Goal: Find specific page/section: Find specific page/section

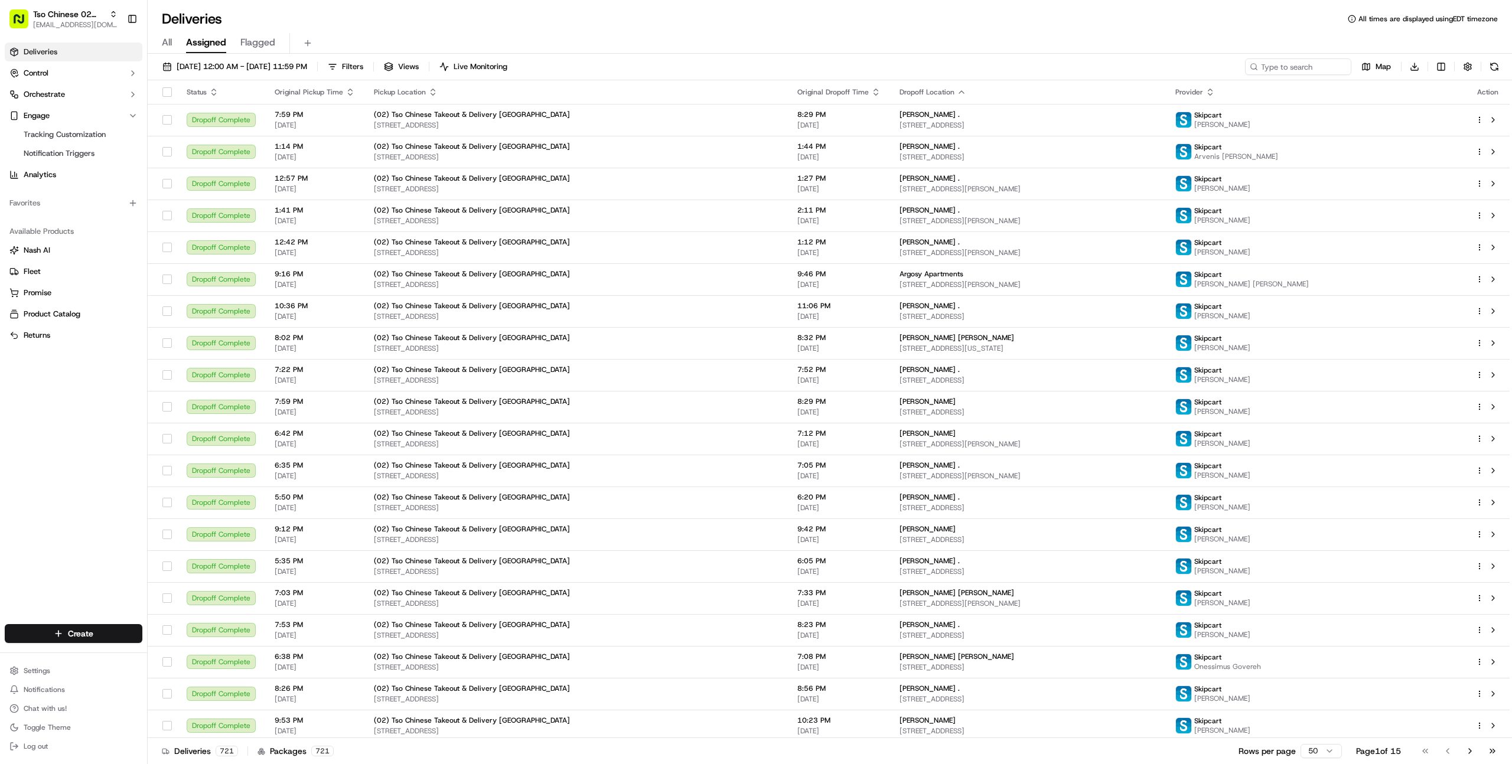
click at [276, 15] on div "Deliveries All times are displayed using EDT timezone" at bounding box center [830, 18] width 1364 height 19
type input "pizza peop"
click at [252, 64] on div "Toppers - Pizza People, LLC" at bounding box center [213, 62] width 171 height 24
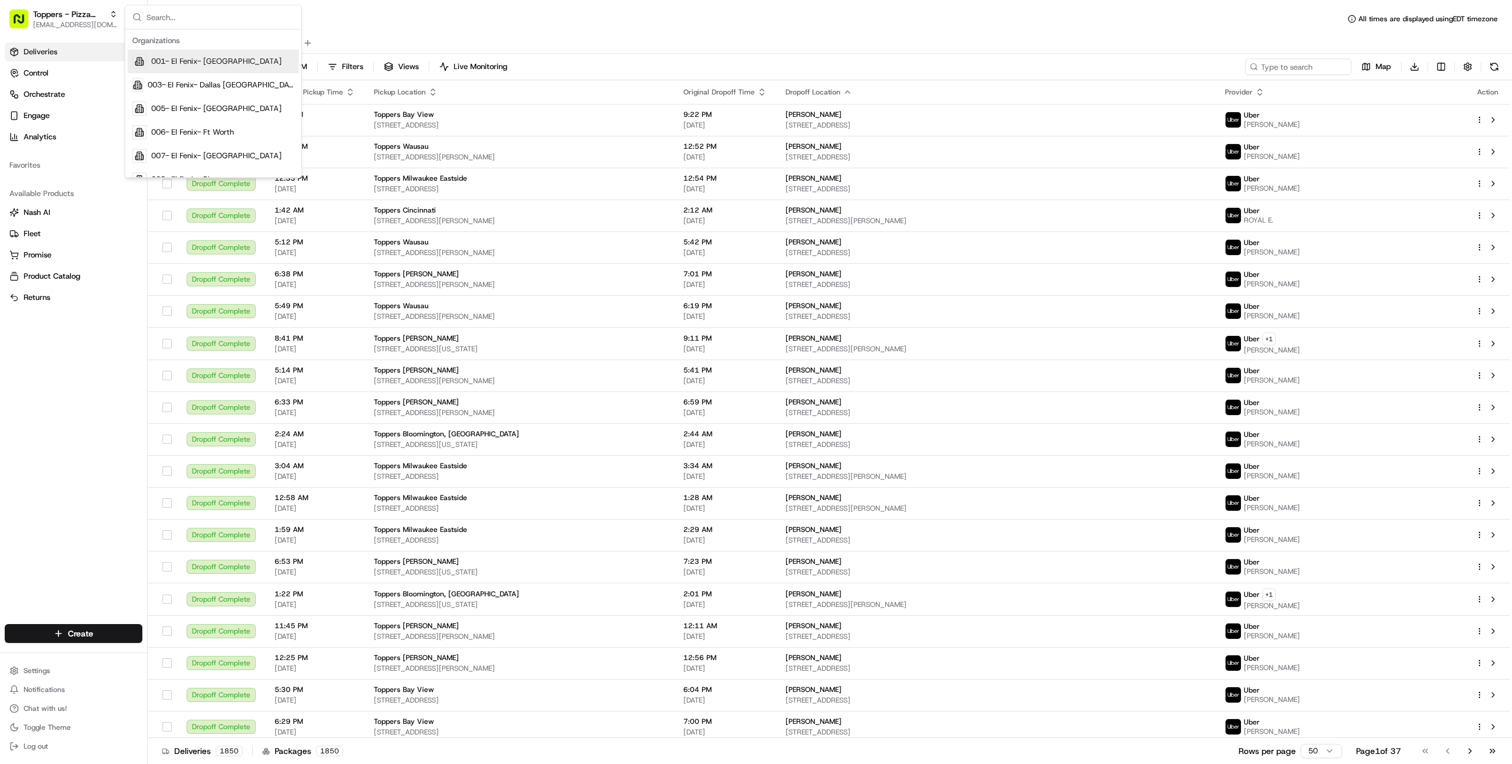
click at [887, 18] on div "Deliveries All times are displayed using EDT timezone" at bounding box center [830, 18] width 1364 height 19
click at [705, 32] on div "All Assigned Flagged" at bounding box center [830, 40] width 1364 height 25
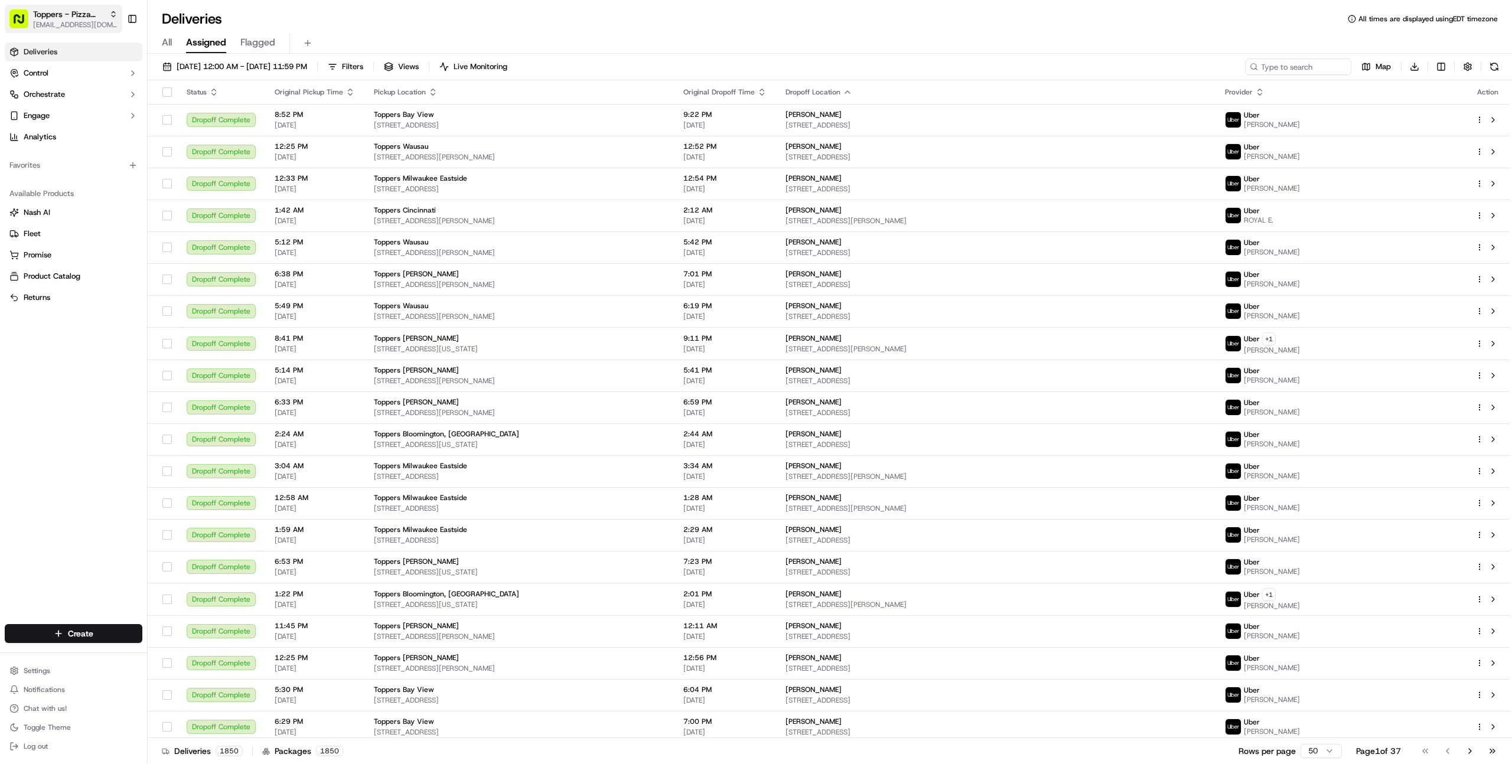
click at [94, 17] on span "Toppers - Pizza People, LLC" at bounding box center [68, 14] width 71 height 12
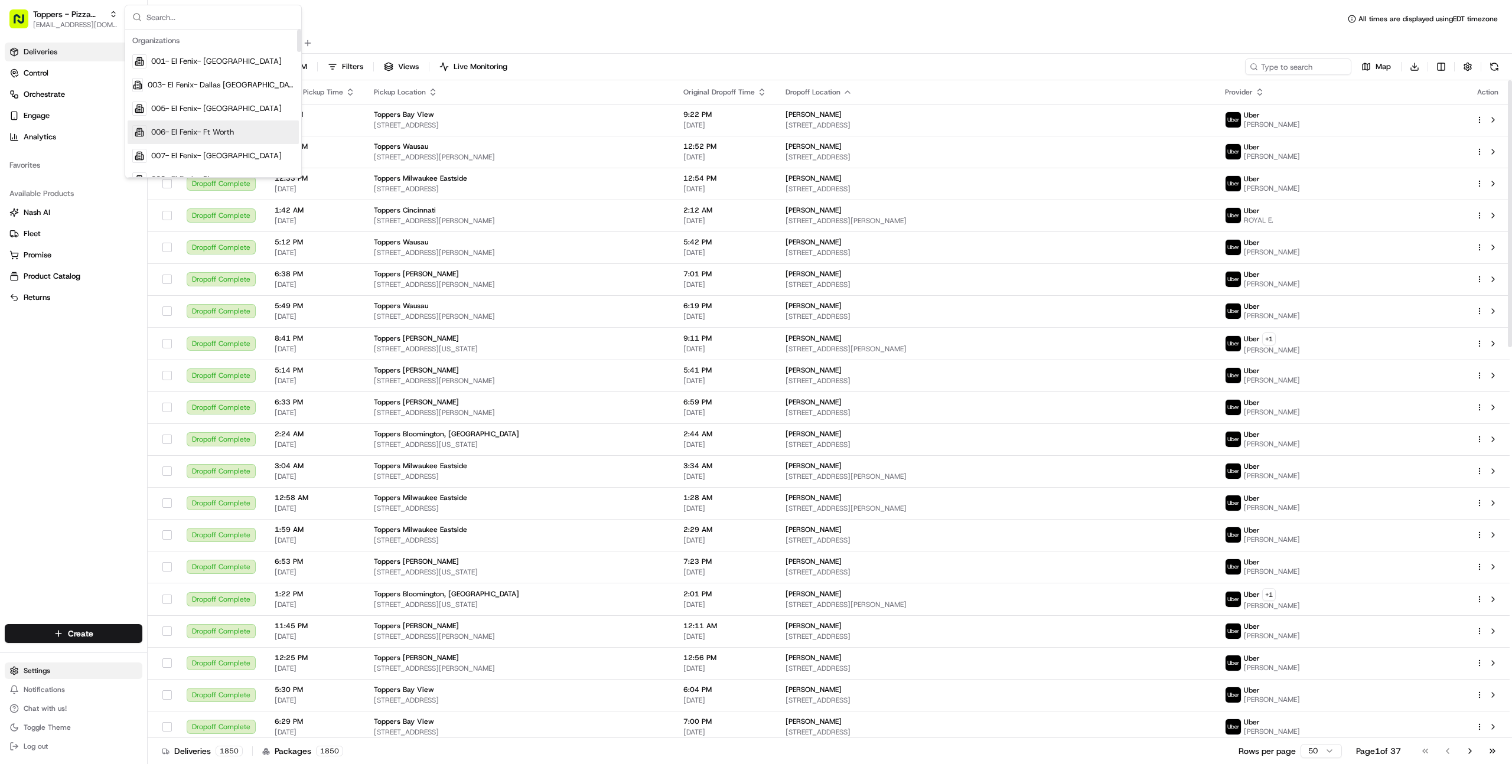
click at [43, 676] on html "Toppers - Pizza People, LLC [EMAIL_ADDRESS][DOMAIN_NAME] Toggle Sidebar Deliver…" at bounding box center [756, 382] width 1512 height 764
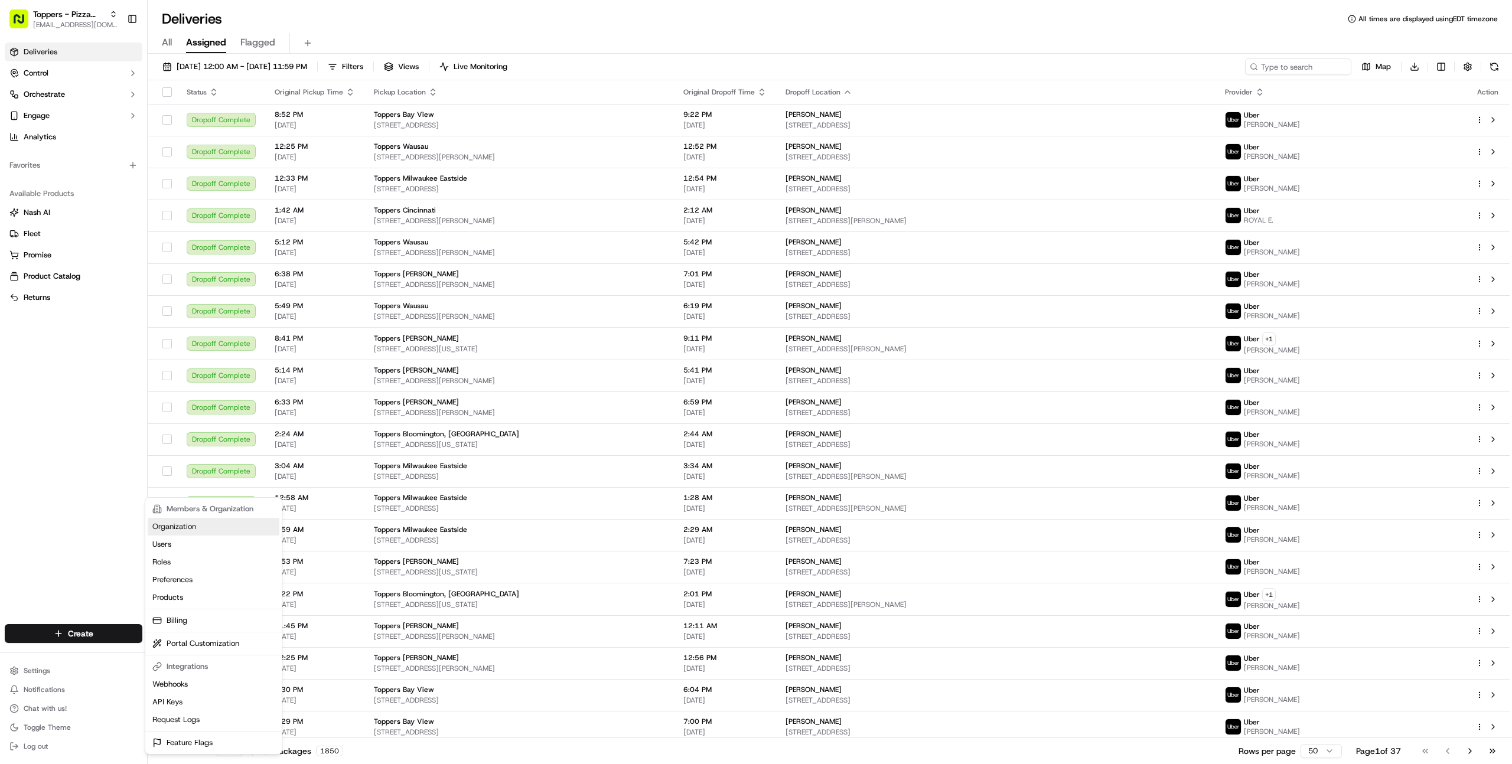
click at [210, 526] on link "Organization" at bounding box center [214, 527] width 132 height 18
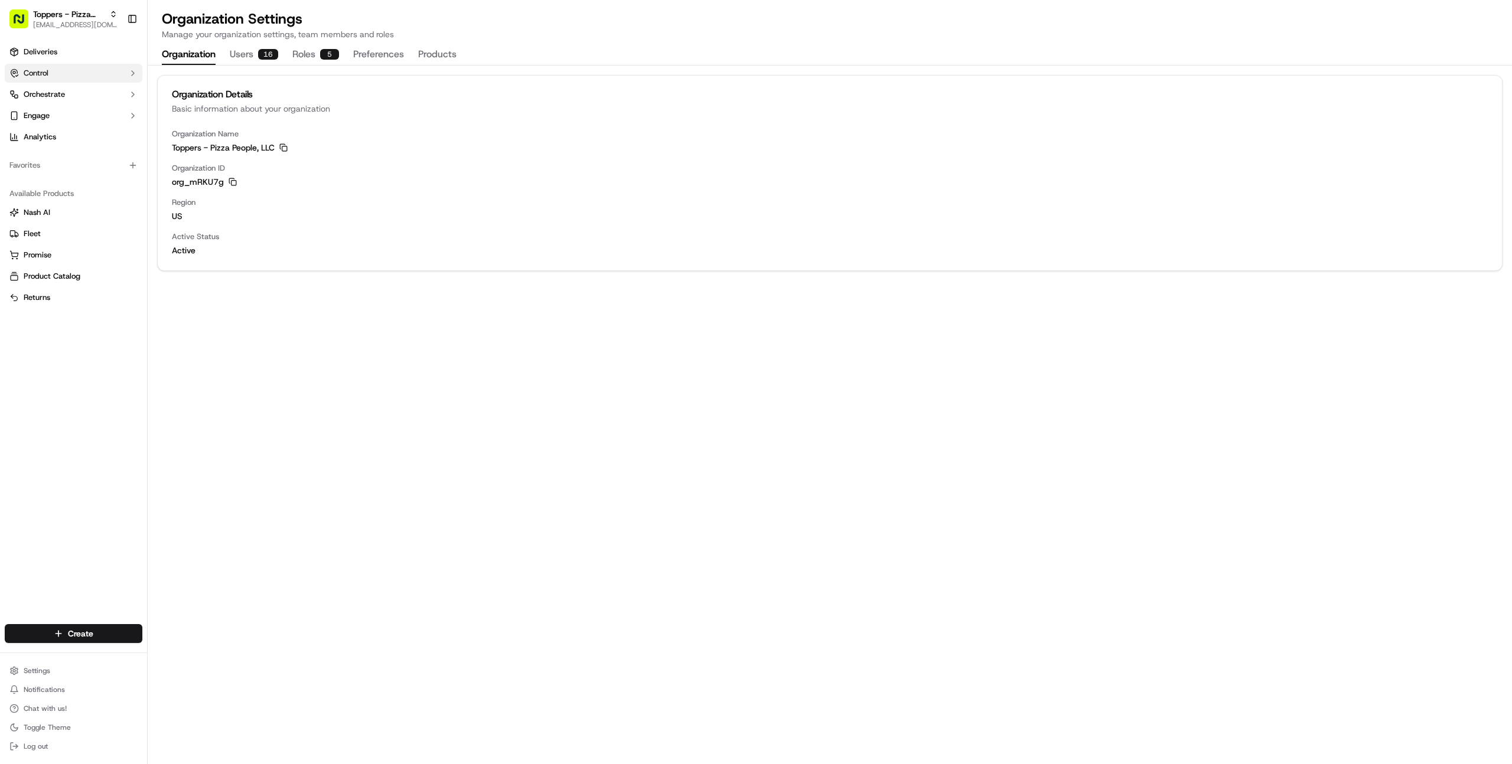
click at [46, 69] on span "Control" at bounding box center [36, 73] width 25 height 11
click at [57, 50] on link "Deliveries" at bounding box center [74, 52] width 138 height 19
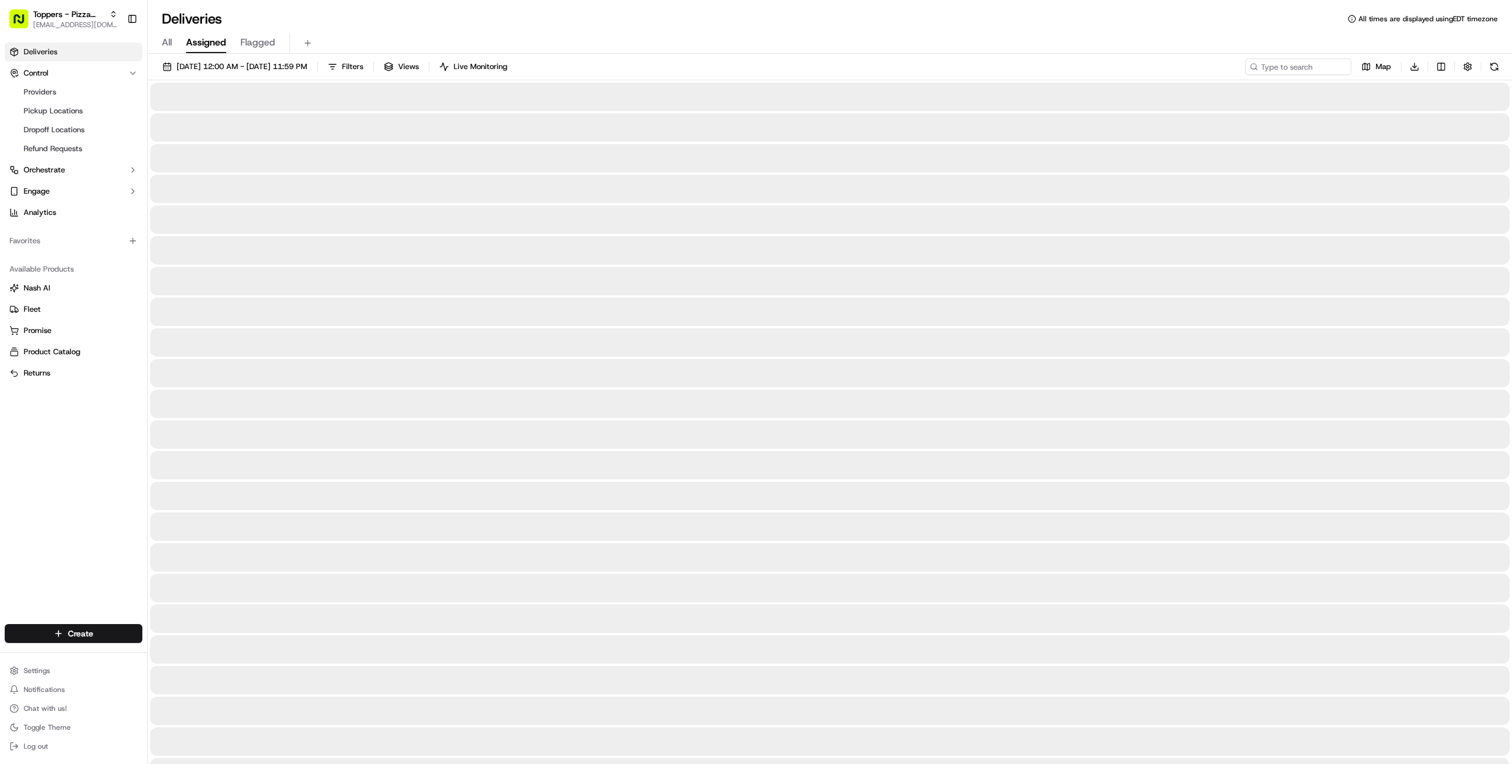
click at [383, 34] on div "All Assigned Flagged" at bounding box center [830, 43] width 1364 height 21
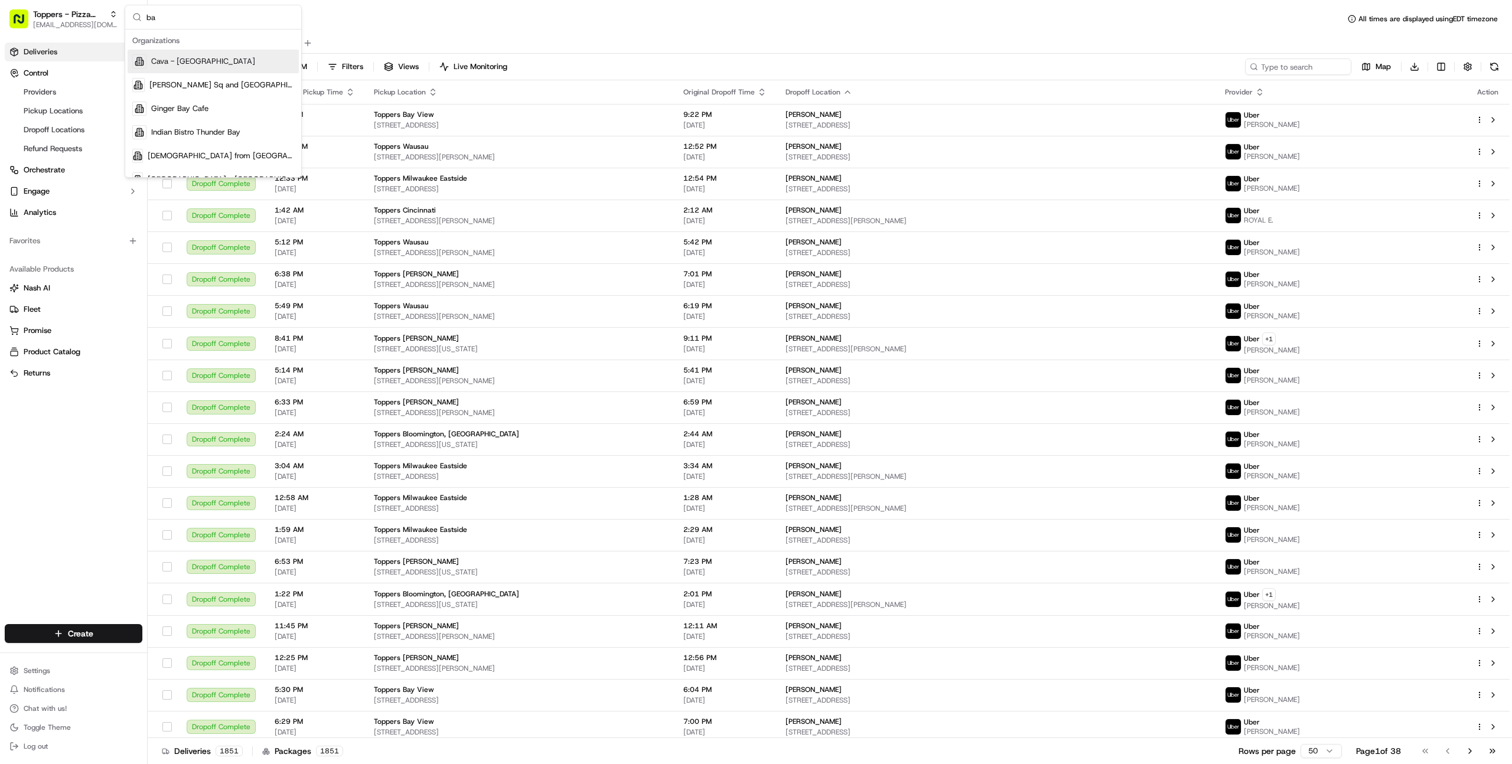
type input "b"
type input "t"
type input "blooming"
click at [222, 83] on span "Toppers - [GEOGRAPHIC_DATA]" at bounding box center [208, 85] width 115 height 11
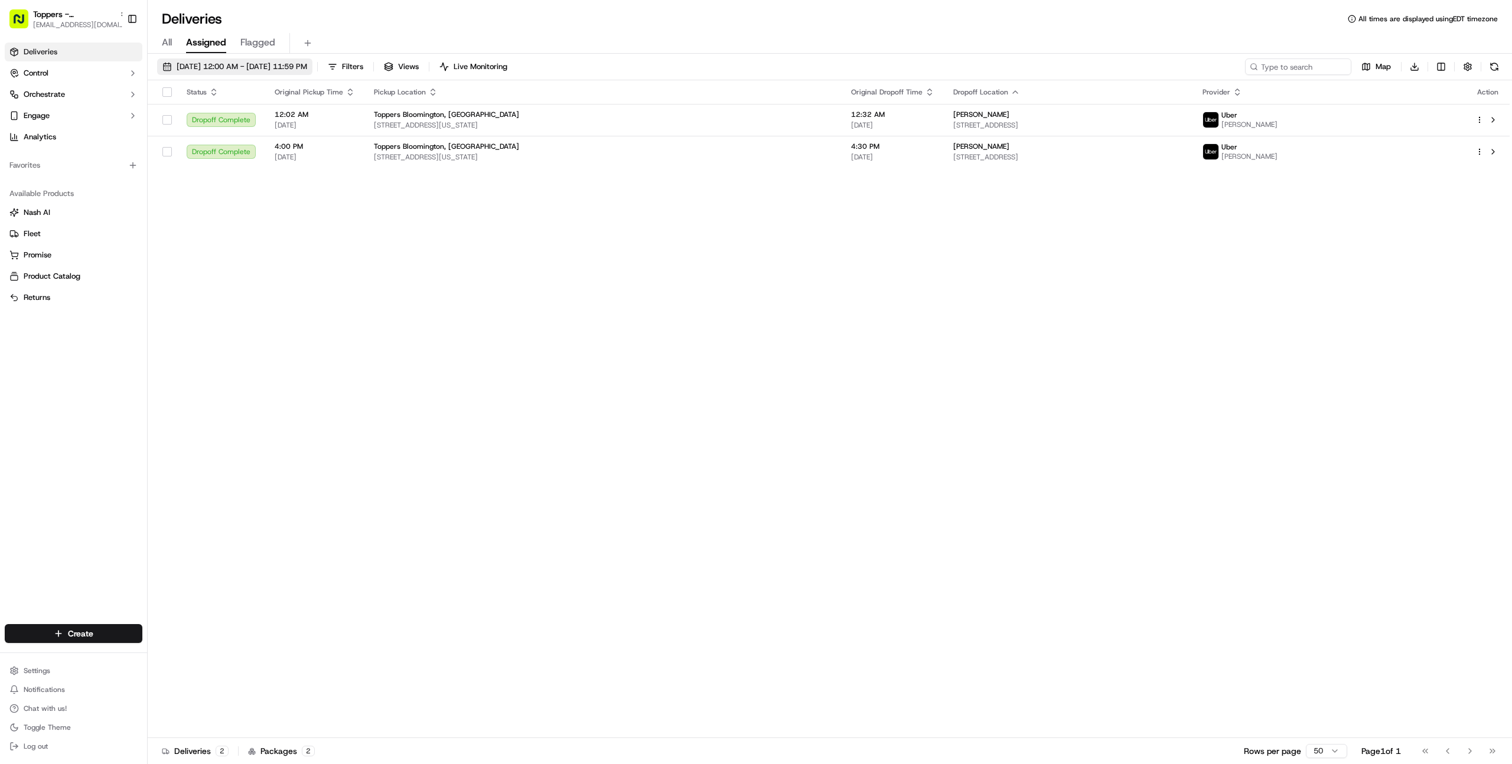
click at [204, 69] on span "[DATE] 12:00 AM - [DATE] 11:59 PM" at bounding box center [242, 66] width 131 height 11
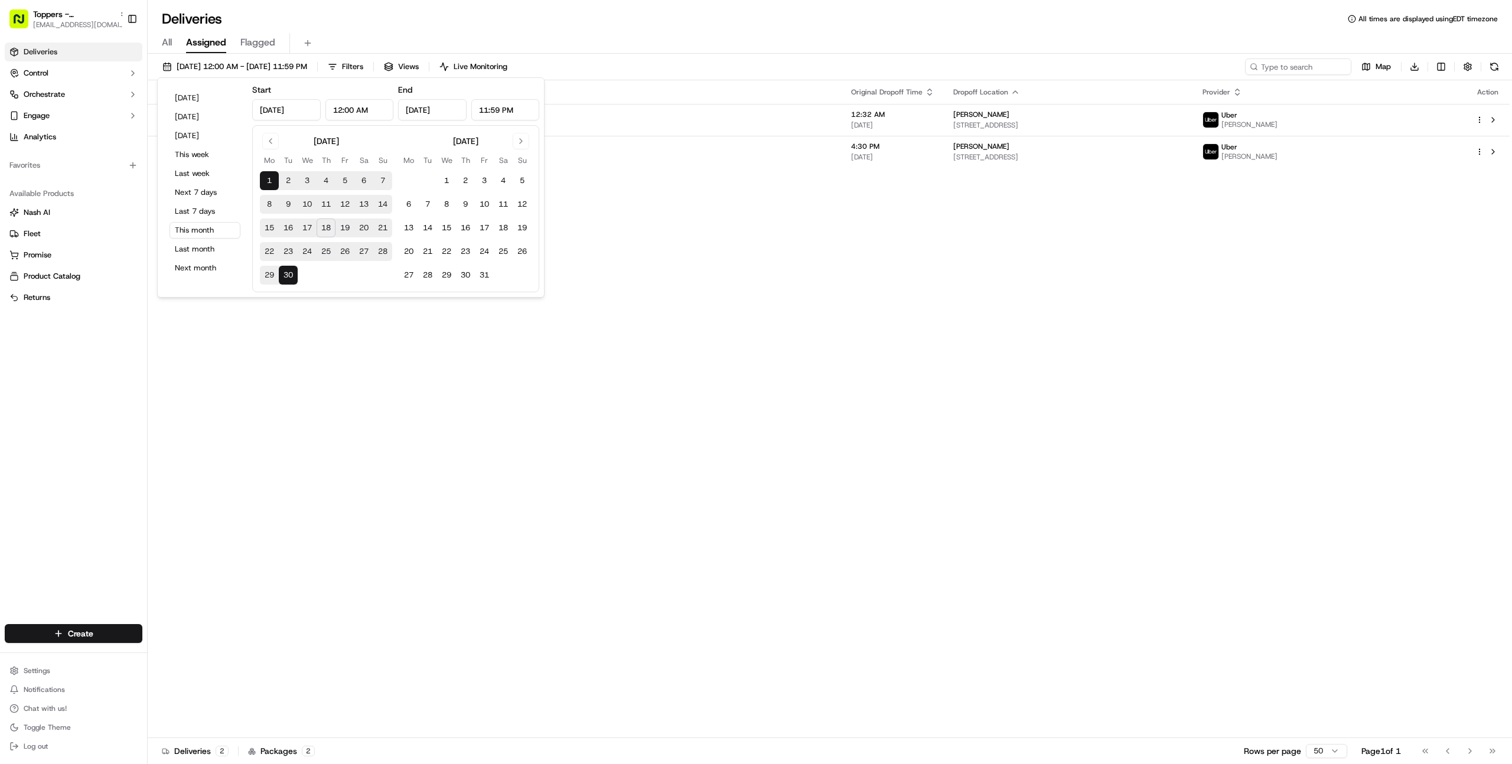
click at [576, 420] on div "Status Original Pickup Time Pickup Location Original Dropoff Time Dropoff Locat…" at bounding box center [829, 409] width 1362 height 658
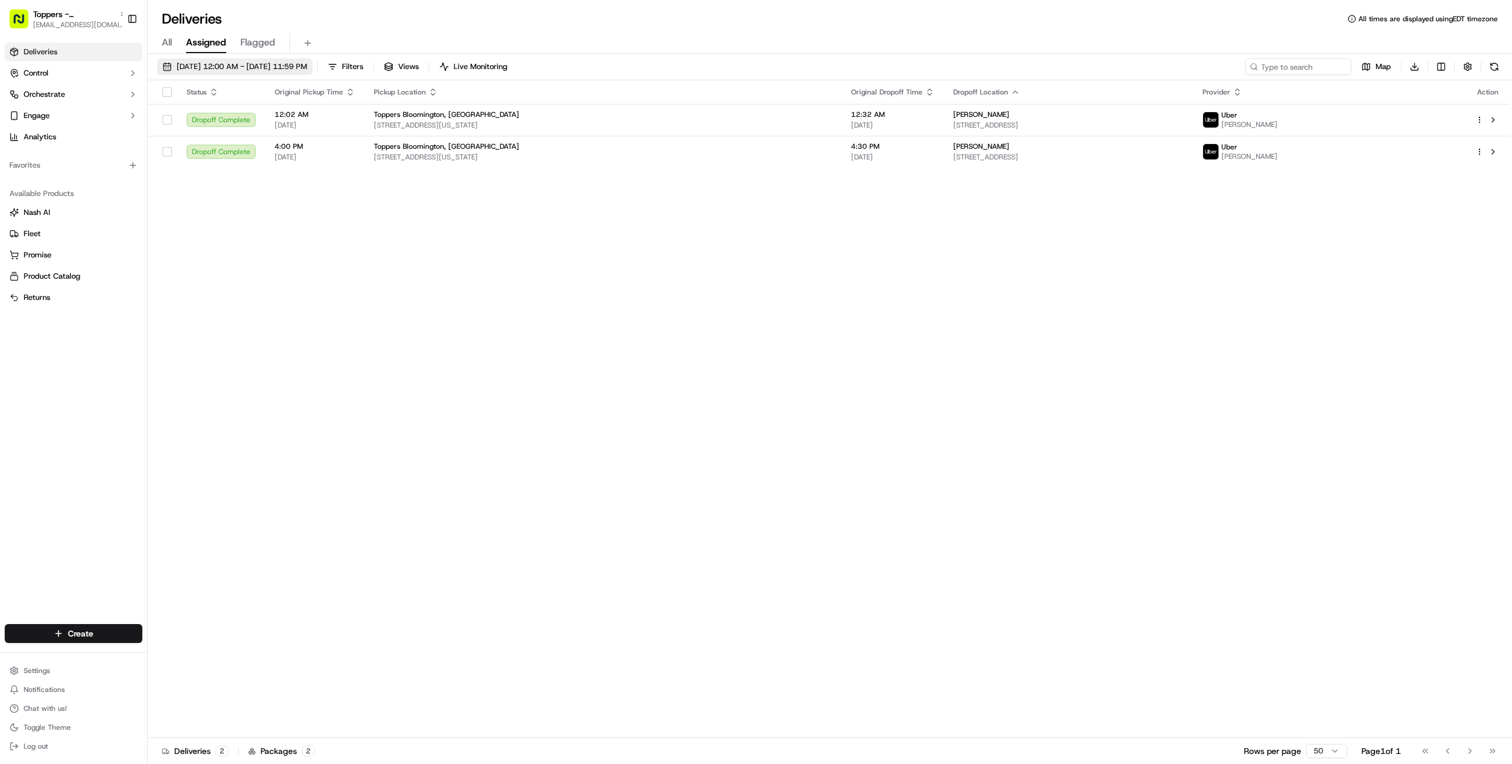
click at [224, 71] on span "[DATE] 12:00 AM - [DATE] 11:59 PM" at bounding box center [242, 66] width 131 height 11
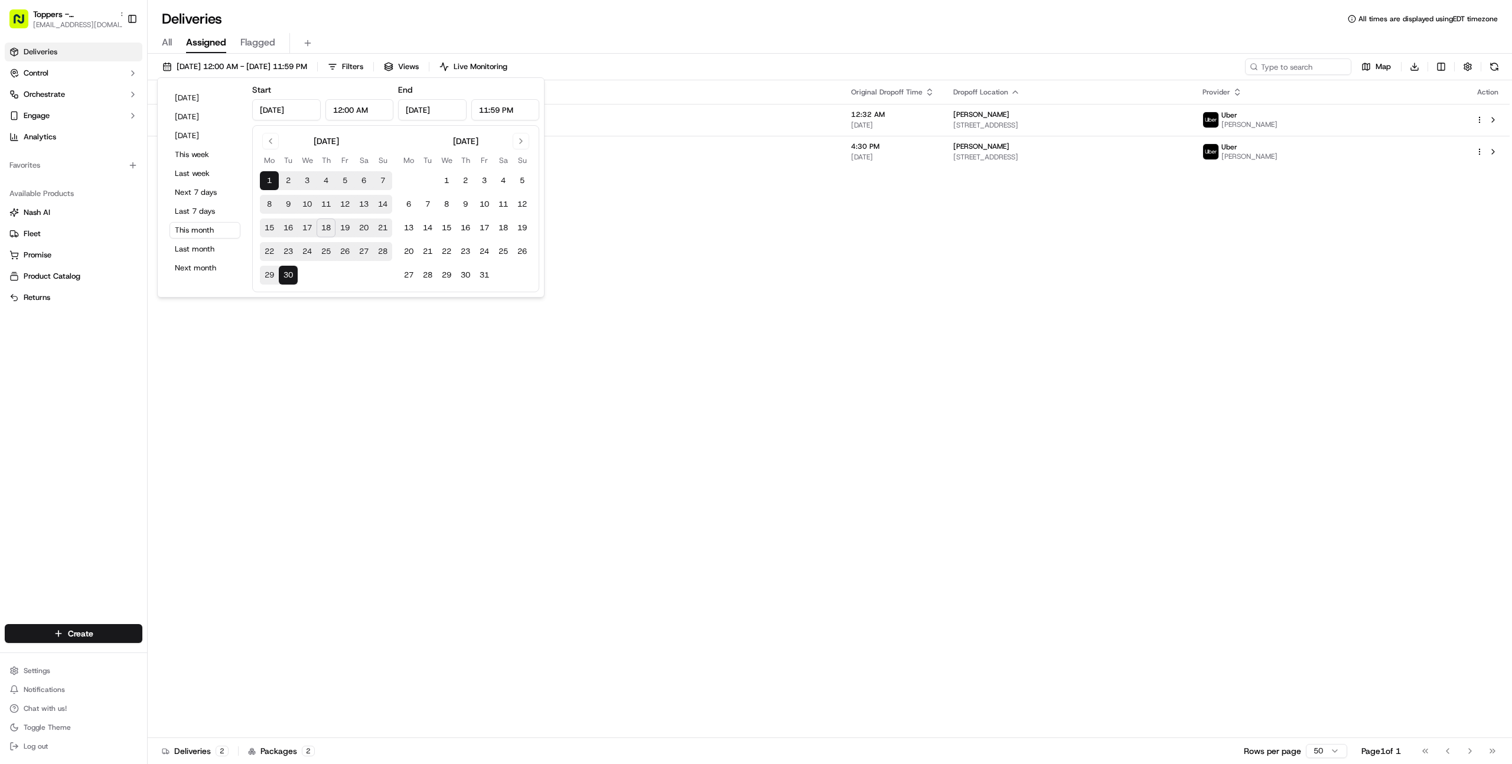
click at [484, 425] on div "Status Original Pickup Time Pickup Location Original Dropoff Time Dropoff Locat…" at bounding box center [829, 409] width 1362 height 658
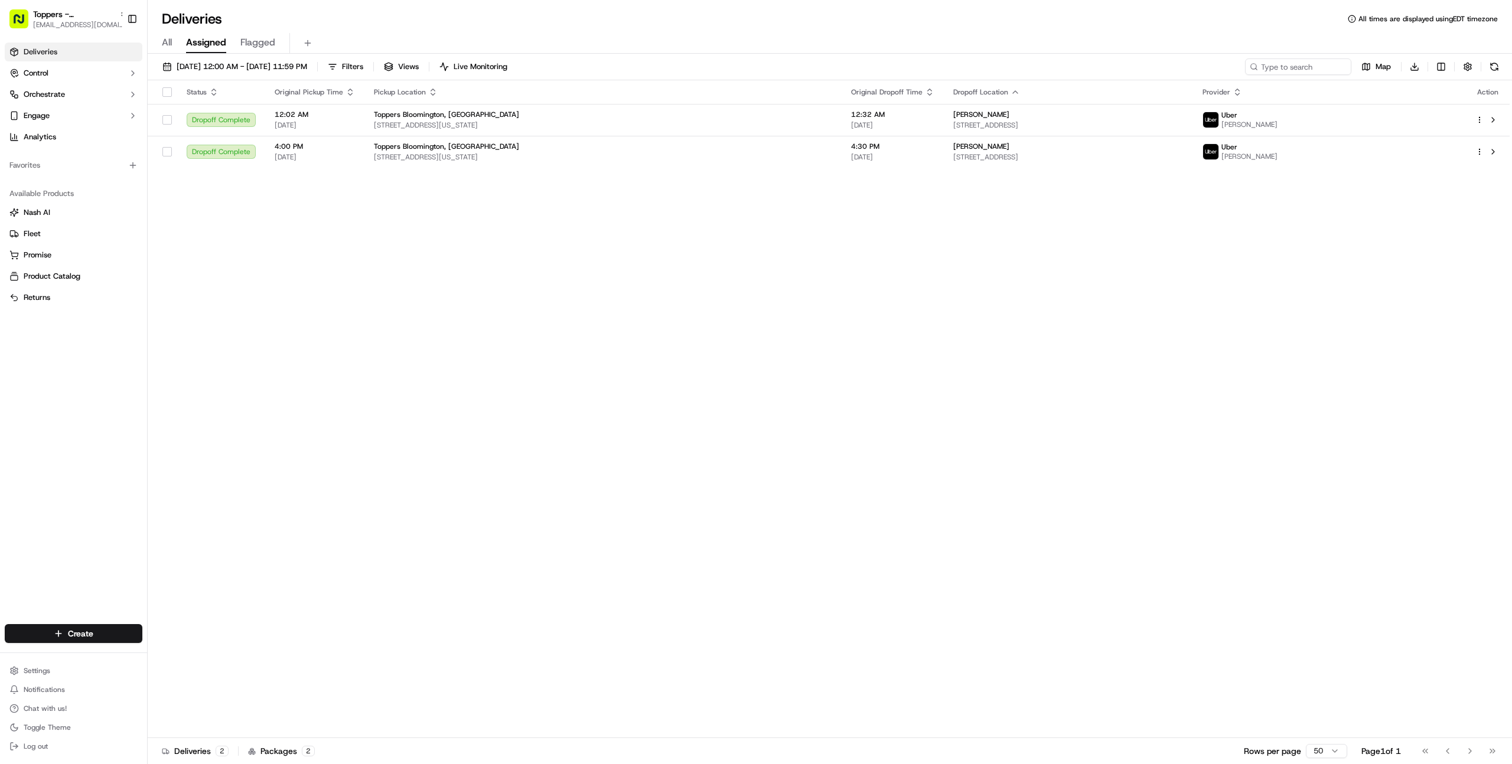
click at [251, 295] on div "Status Original Pickup Time Pickup Location Original Dropoff Time Dropoff Locat…" at bounding box center [829, 409] width 1362 height 658
type input "pizza people"
click at [185, 59] on span "Toppers - Pizza People, LLC" at bounding box center [199, 61] width 97 height 11
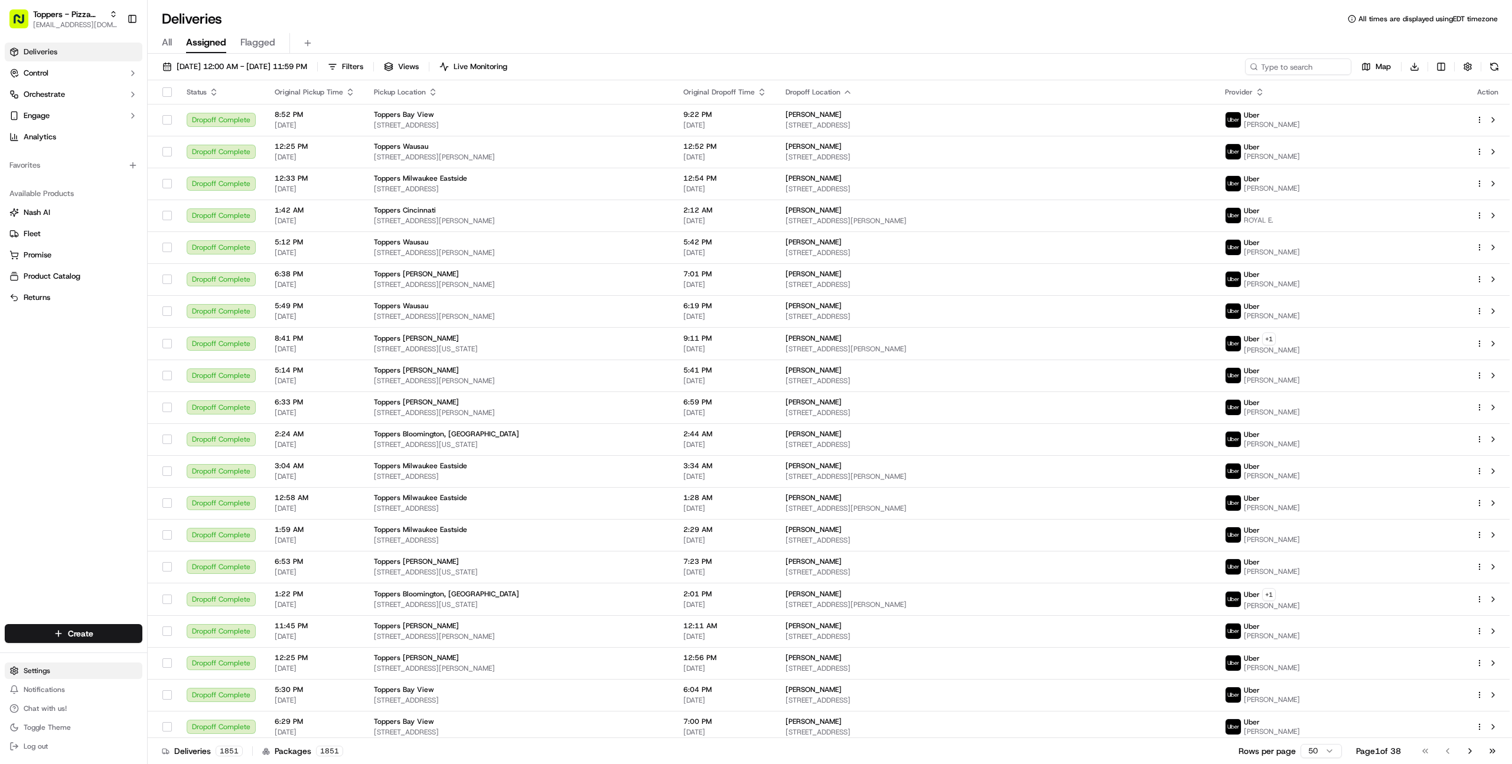
click at [45, 669] on html "Toppers - Pizza People, LLC [EMAIL_ADDRESS][DOMAIN_NAME] Toggle Sidebar Deliver…" at bounding box center [756, 382] width 1512 height 764
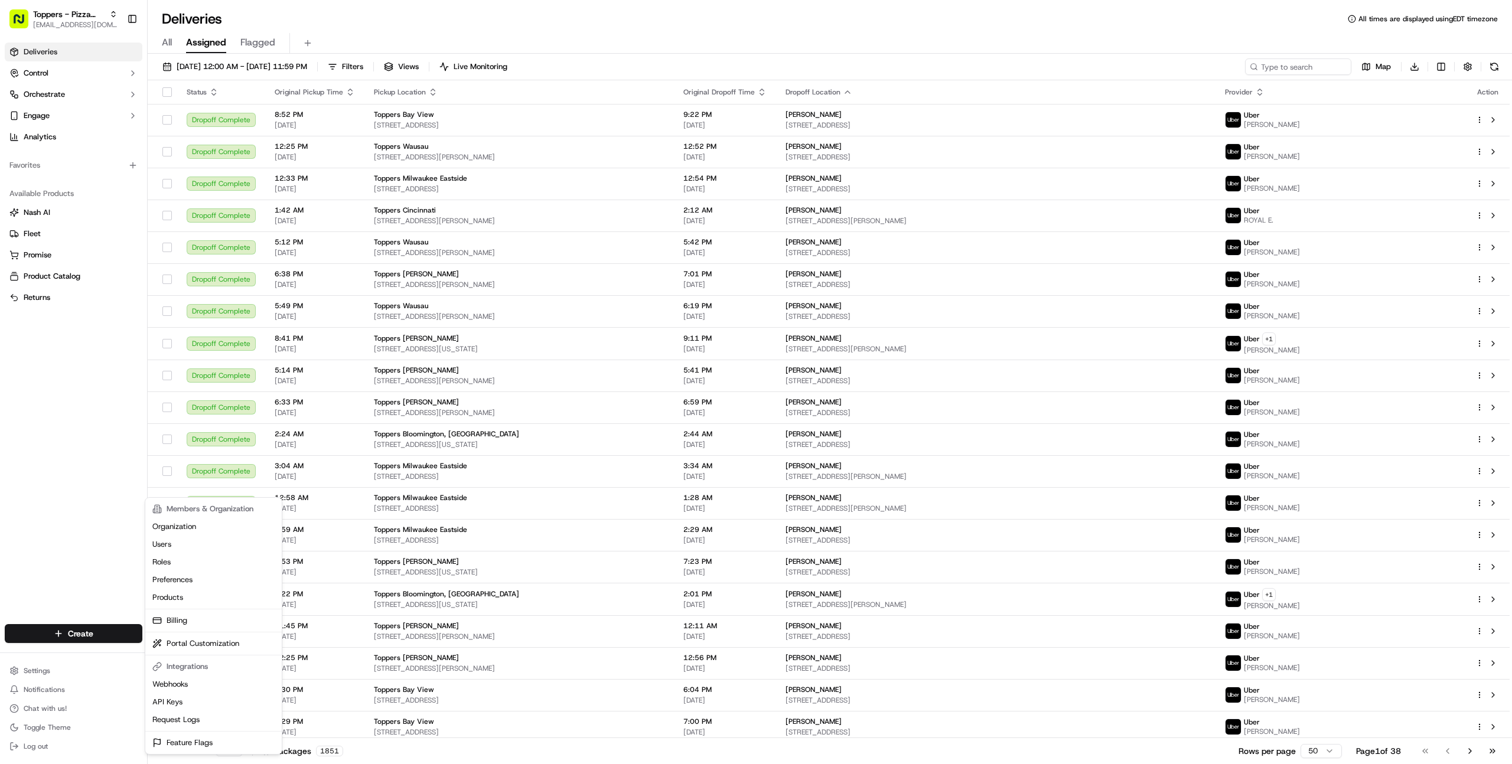
click at [64, 435] on html "Toppers - Pizza People, LLC [EMAIL_ADDRESS][DOMAIN_NAME] Toggle Sidebar Deliver…" at bounding box center [756, 382] width 1512 height 764
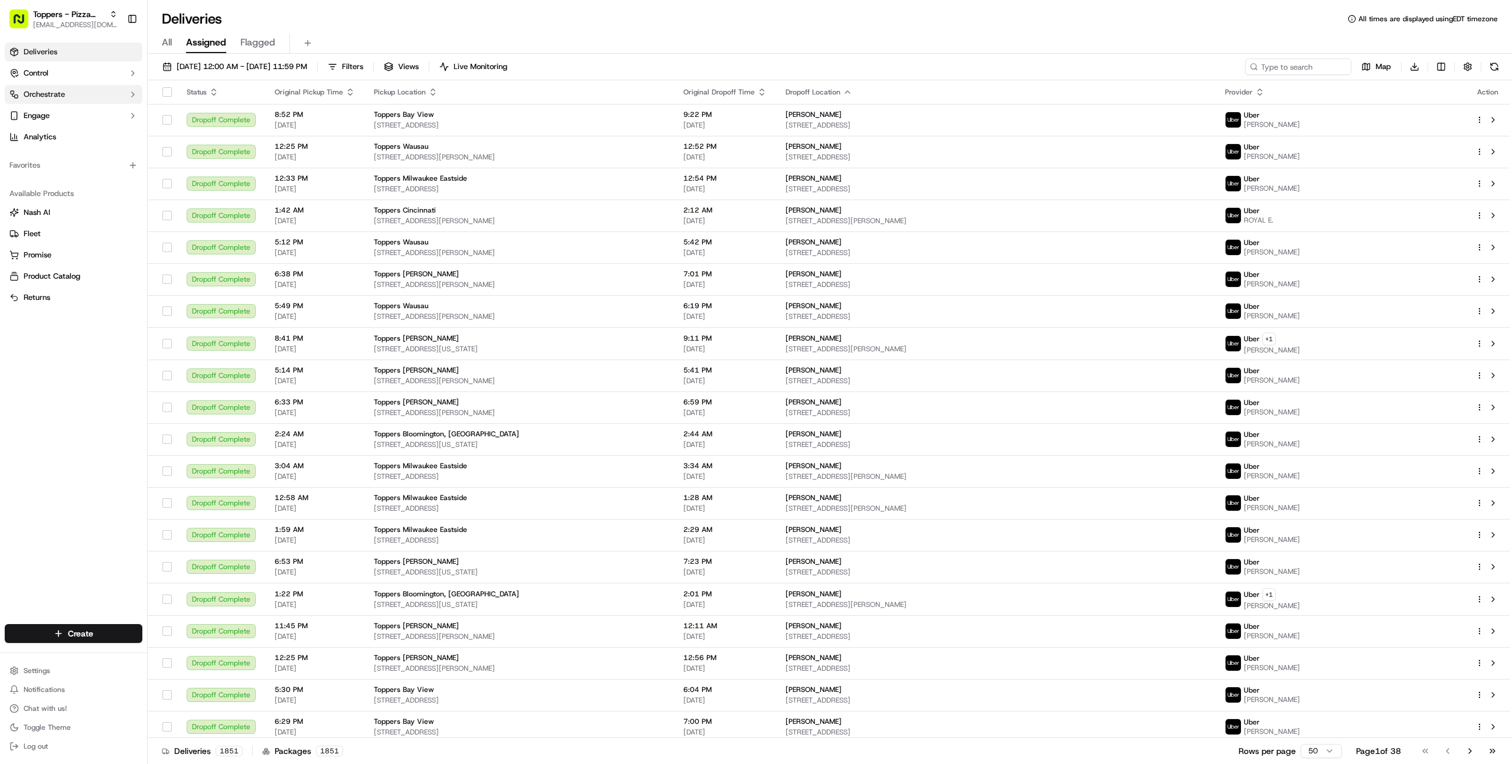
click at [87, 93] on button "Orchestrate" at bounding box center [74, 94] width 138 height 19
click at [95, 139] on link "Dispatch Strategies" at bounding box center [73, 132] width 109 height 17
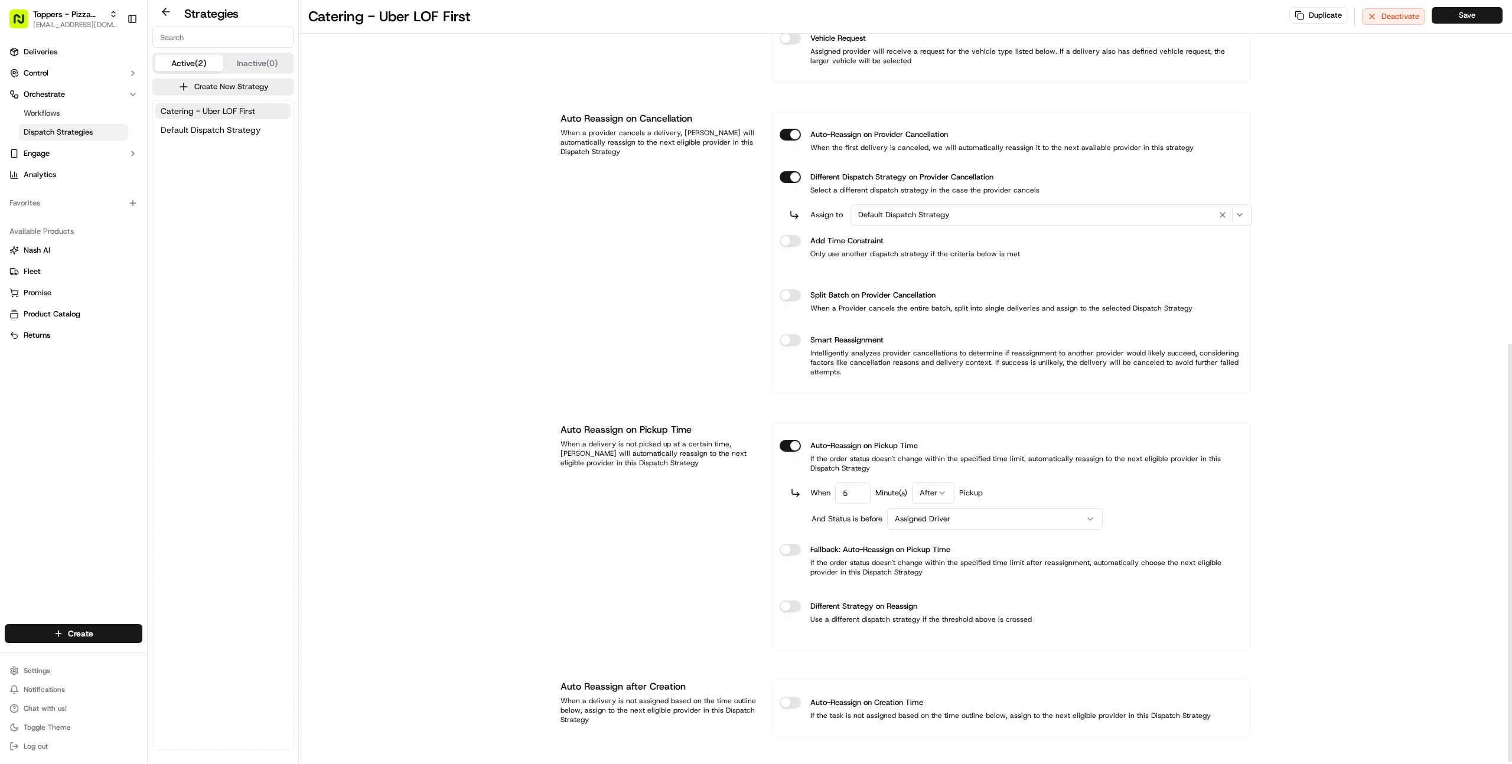
scroll to position [629, 0]
click at [59, 48] on link "Deliveries" at bounding box center [74, 52] width 138 height 19
